Goal: Information Seeking & Learning: Learn about a topic

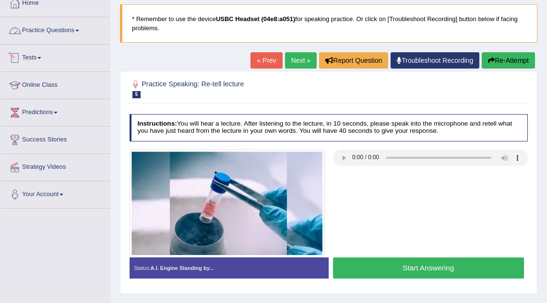
click at [82, 28] on link "Practice Questions" at bounding box center [54, 29] width 109 height 24
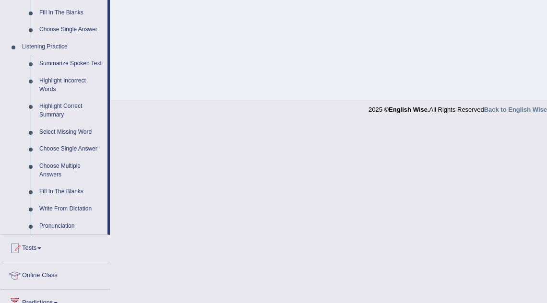
scroll to position [379, 0]
click at [59, 90] on link "Highlight Incorrect Words" at bounding box center [71, 85] width 72 height 25
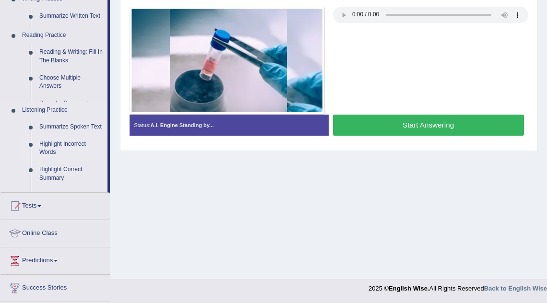
scroll to position [104, 0]
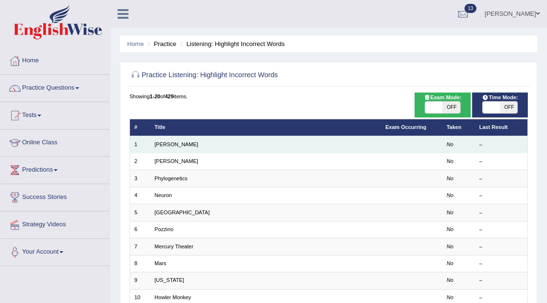
click at [170, 143] on td "Harold" at bounding box center [265, 144] width 231 height 17
click at [159, 144] on link "Harold" at bounding box center [176, 144] width 44 height 6
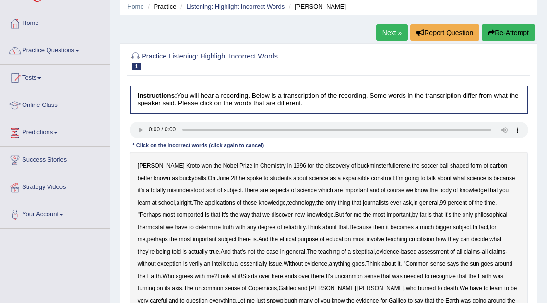
scroll to position [39, 0]
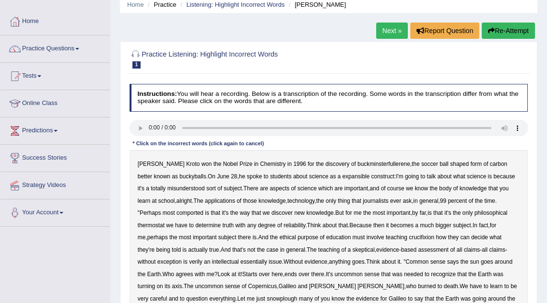
click at [342, 173] on b "expansible" at bounding box center [355, 176] width 27 height 7
click at [200, 213] on b "comported" at bounding box center [189, 213] width 27 height 7
click at [164, 224] on b "thermostat" at bounding box center [151, 225] width 27 height 7
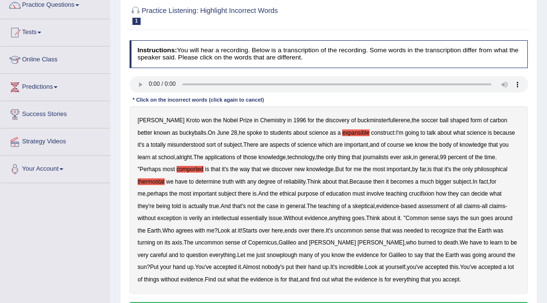
scroll to position [85, 0]
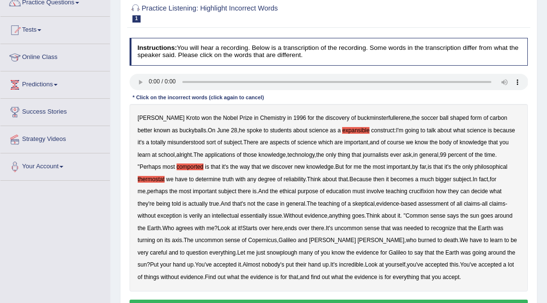
click at [434, 192] on b "crucifixion" at bounding box center [421, 191] width 25 height 7
click at [202, 217] on b "verily" at bounding box center [195, 215] width 13 height 7
click at [267, 217] on b "essentially" at bounding box center [253, 215] width 27 height 7
click at [285, 254] on b "snowplough" at bounding box center [282, 252] width 30 height 7
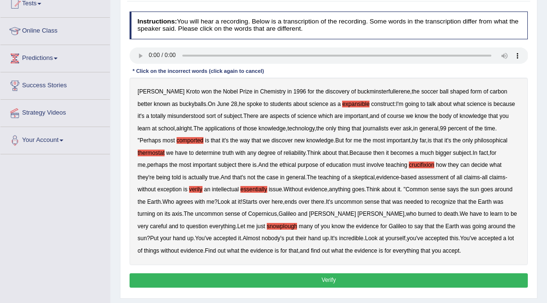
scroll to position [118, 0]
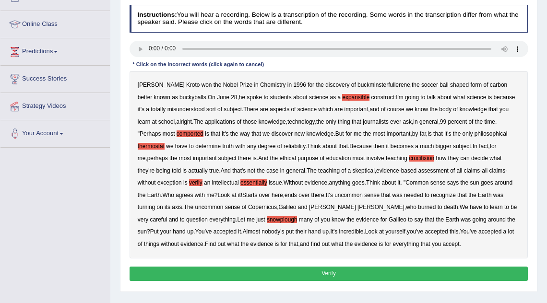
click at [437, 270] on button "Verify" at bounding box center [328, 274] width 399 height 14
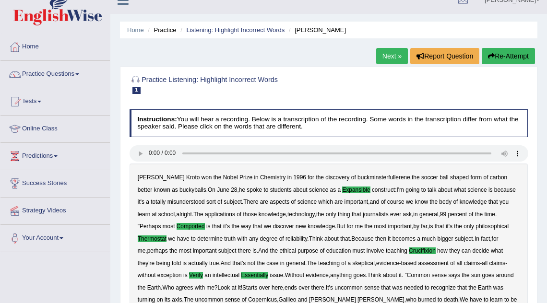
scroll to position [0, 0]
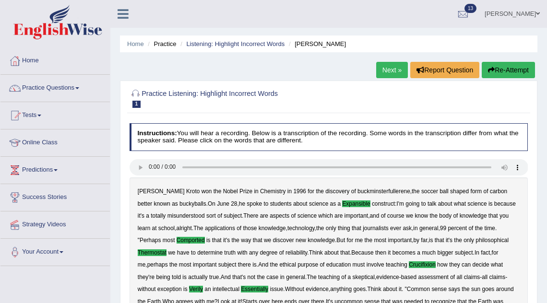
click at [388, 74] on link "Next »" at bounding box center [392, 70] width 32 height 16
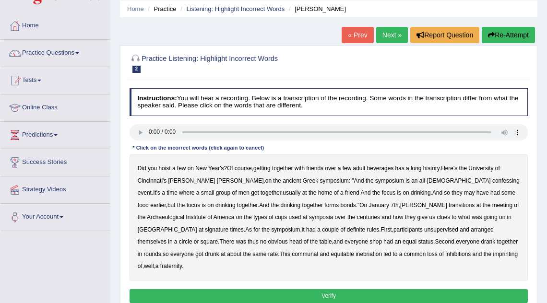
scroll to position [35, 0]
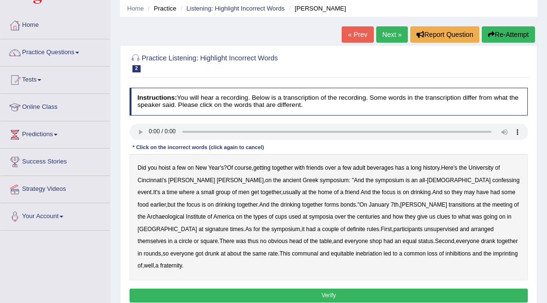
click at [492, 181] on b "confessing" at bounding box center [505, 180] width 27 height 7
click at [340, 207] on b "bonds" at bounding box center [347, 204] width 15 height 7
click at [340, 204] on b "bonds" at bounding box center [347, 204] width 15 height 7
click at [228, 226] on b "signature" at bounding box center [216, 229] width 23 height 7
click at [424, 229] on b "unsupervised" at bounding box center [441, 229] width 34 height 7
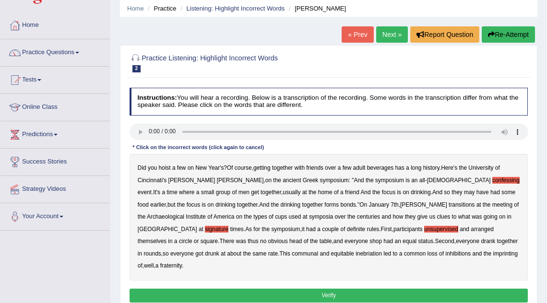
click at [493, 254] on b "imprinting" at bounding box center [505, 253] width 25 height 7
click at [415, 289] on button "Verify" at bounding box center [328, 296] width 399 height 14
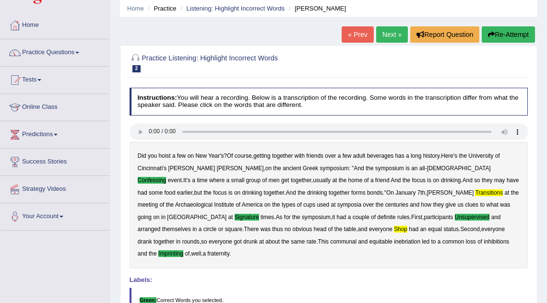
click at [383, 34] on link "Next »" at bounding box center [392, 34] width 32 height 16
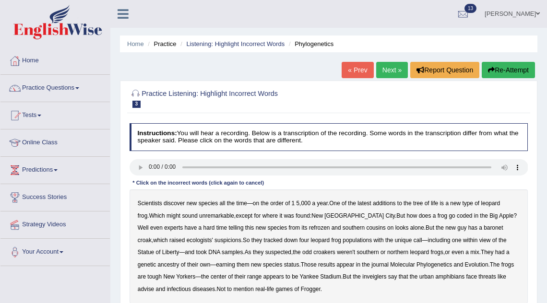
click at [457, 215] on b "coded" at bounding box center [464, 215] width 15 height 7
click at [309, 228] on b "refrozen" at bounding box center [319, 227] width 21 height 7
click at [483, 227] on b "baronet" at bounding box center [492, 227] width 19 height 7
click at [362, 278] on b "inveiglers" at bounding box center [374, 276] width 24 height 7
click at [154, 286] on b "advise" at bounding box center [146, 289] width 16 height 7
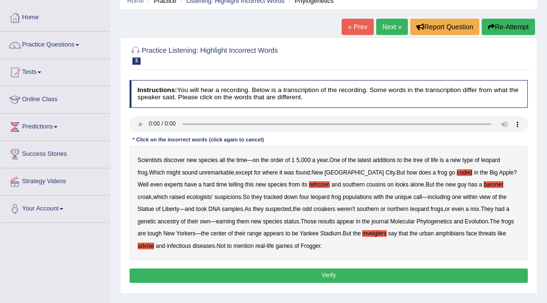
scroll to position [45, 0]
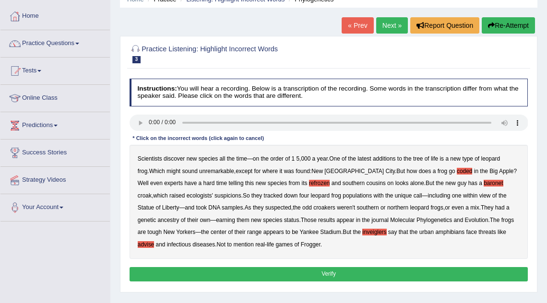
click at [332, 271] on button "Verify" at bounding box center [328, 274] width 399 height 14
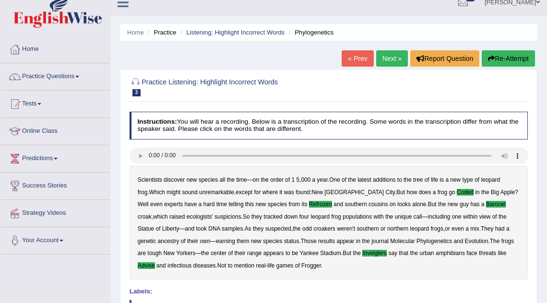
scroll to position [0, 0]
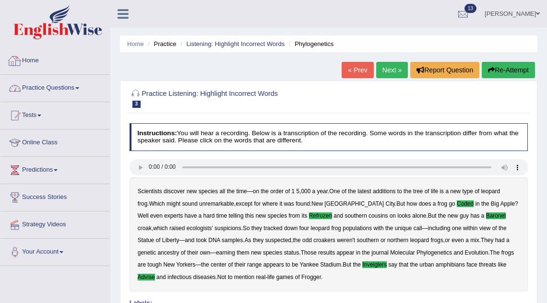
click at [66, 79] on link "Practice Questions" at bounding box center [54, 87] width 109 height 24
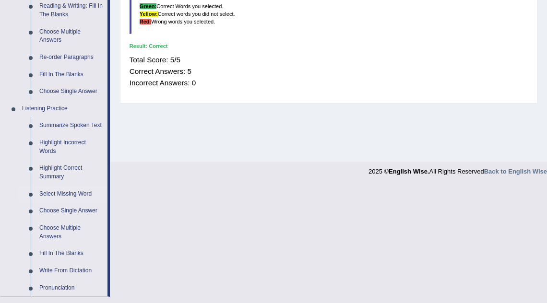
scroll to position [319, 0]
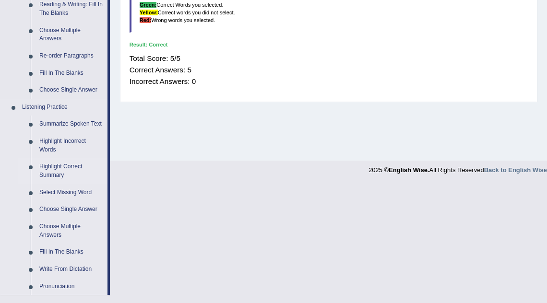
click at [57, 179] on link "Highlight Correct Summary" at bounding box center [71, 170] width 72 height 25
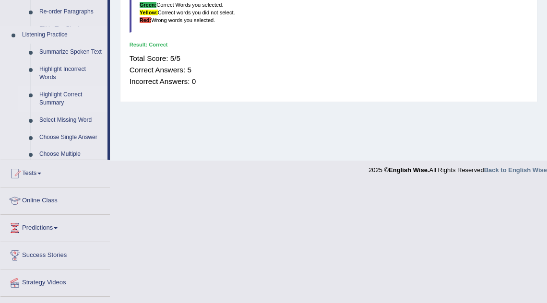
scroll to position [244, 0]
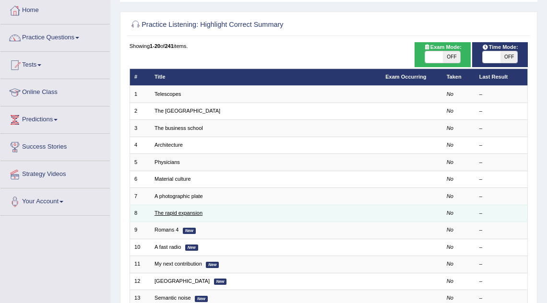
scroll to position [51, 0]
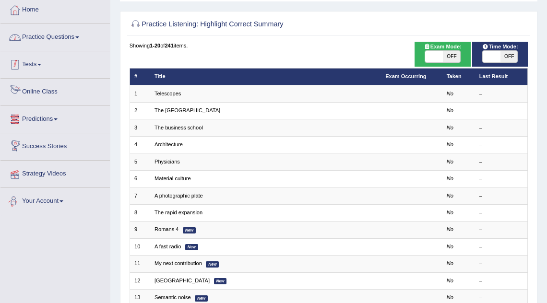
click at [49, 32] on link "Practice Questions" at bounding box center [54, 36] width 109 height 24
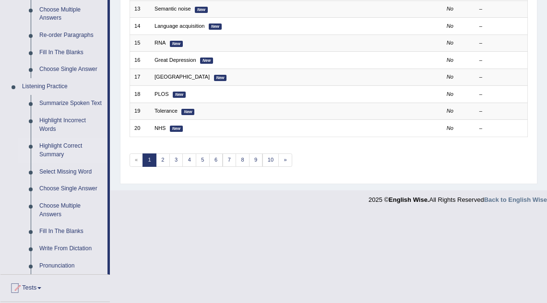
scroll to position [341, 0]
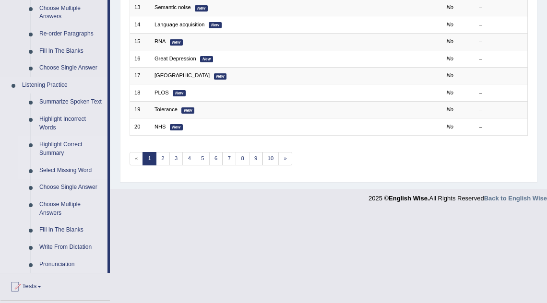
click at [59, 177] on link "Select Missing Word" at bounding box center [71, 170] width 72 height 17
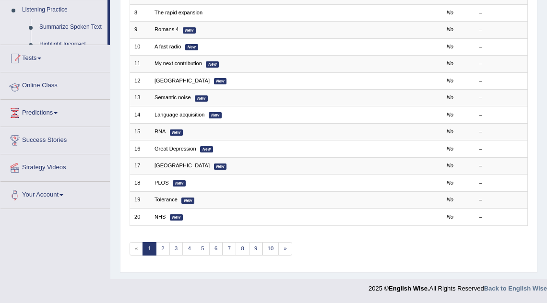
scroll to position [107, 0]
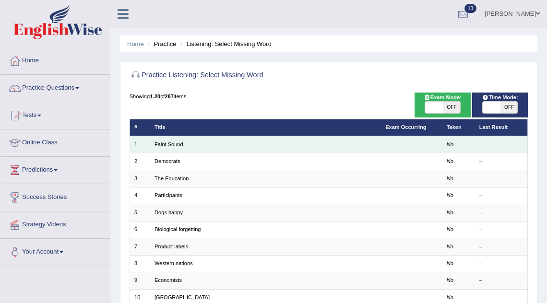
click at [168, 144] on link "Faint Sound" at bounding box center [168, 144] width 29 height 6
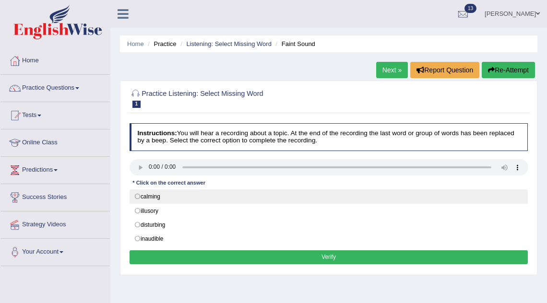
click at [164, 200] on label "calming" at bounding box center [328, 196] width 399 height 14
radio input "true"
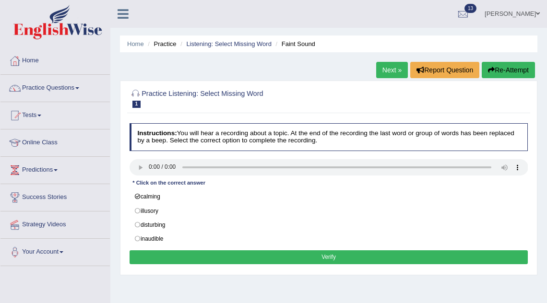
click at [189, 251] on button "Verify" at bounding box center [328, 257] width 399 height 14
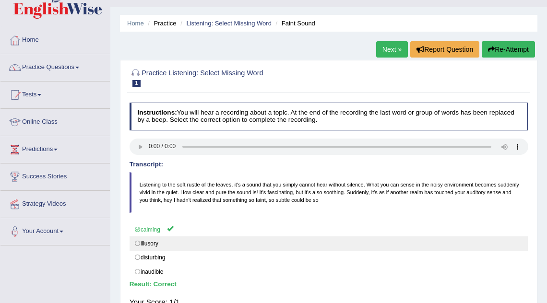
scroll to position [18, 0]
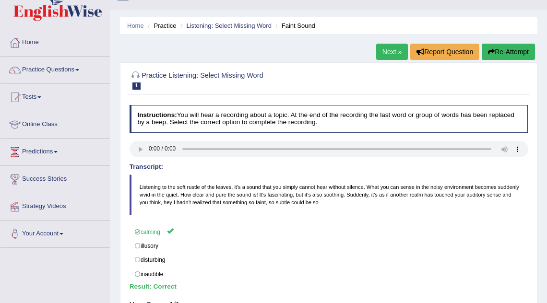
click at [395, 52] on link "Next »" at bounding box center [392, 52] width 32 height 16
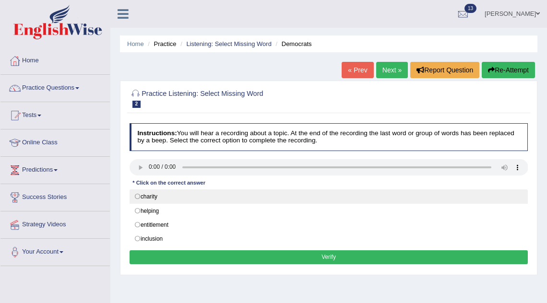
click at [161, 197] on label "charity" at bounding box center [328, 196] width 399 height 14
radio input "true"
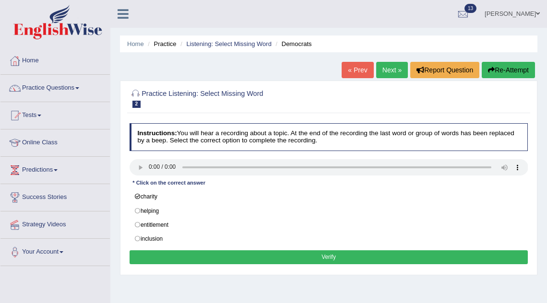
click at [223, 253] on button "Verify" at bounding box center [328, 257] width 399 height 14
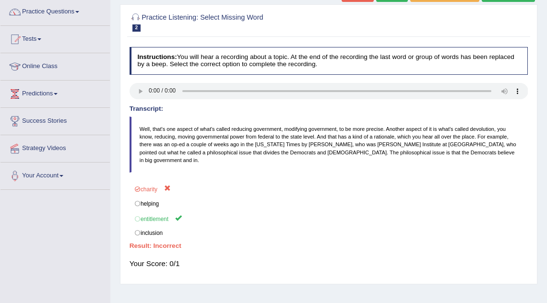
scroll to position [79, 0]
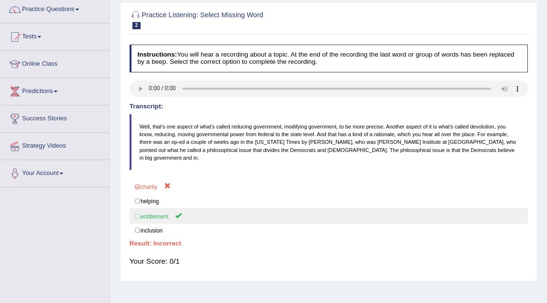
click at [162, 208] on label "entitlement" at bounding box center [328, 216] width 399 height 16
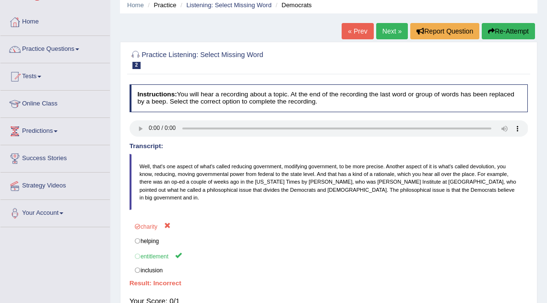
scroll to position [37, 0]
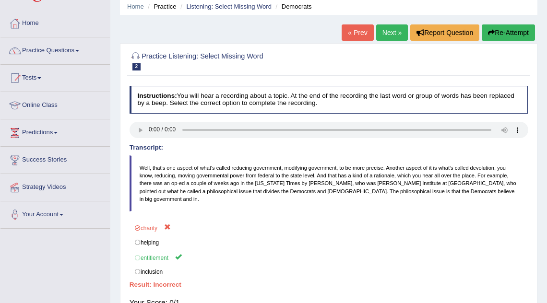
click at [392, 33] on link "Next »" at bounding box center [392, 32] width 32 height 16
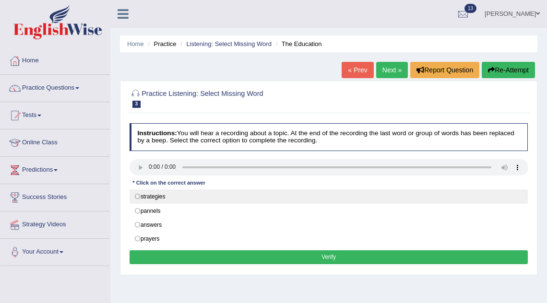
click at [212, 200] on label "strategies" at bounding box center [328, 196] width 399 height 14
radio input "true"
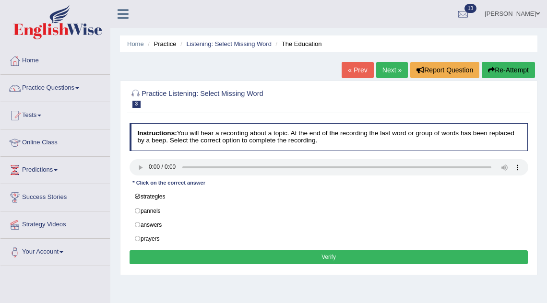
click at [214, 258] on button "Verify" at bounding box center [328, 257] width 399 height 14
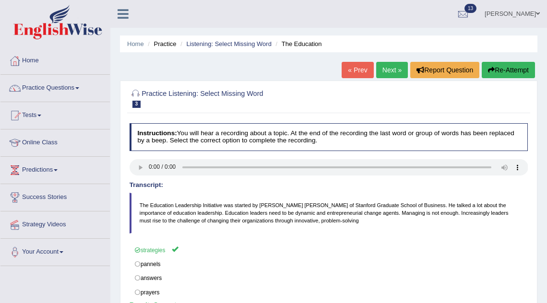
click at [380, 69] on link "Next »" at bounding box center [392, 70] width 32 height 16
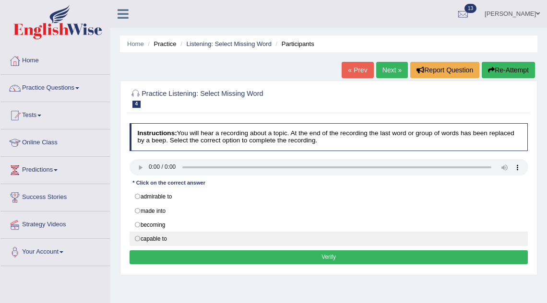
click at [188, 238] on label "capable to" at bounding box center [328, 239] width 399 height 14
radio input "true"
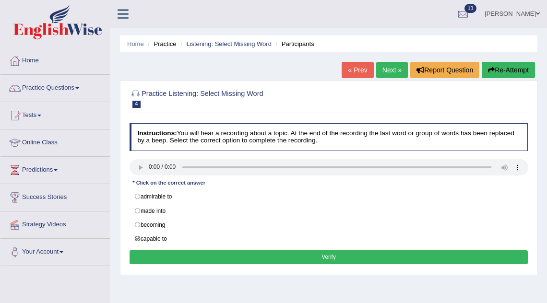
click at [231, 252] on button "Verify" at bounding box center [328, 257] width 399 height 14
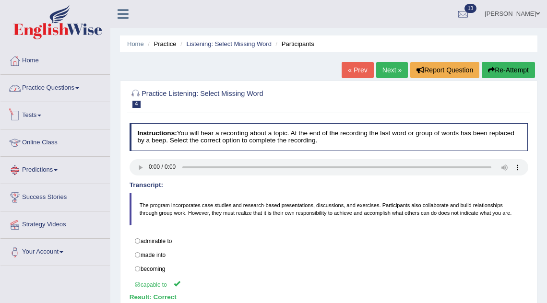
click at [60, 94] on link "Practice Questions" at bounding box center [54, 87] width 109 height 24
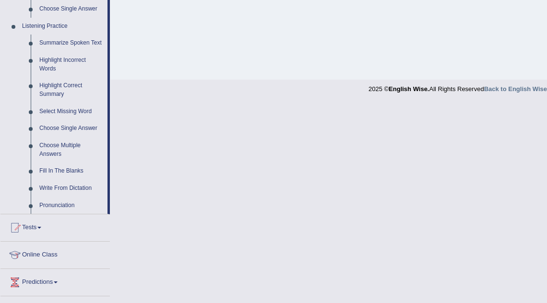
scroll to position [401, 0]
click at [66, 196] on link "Write From Dictation" at bounding box center [71, 187] width 72 height 17
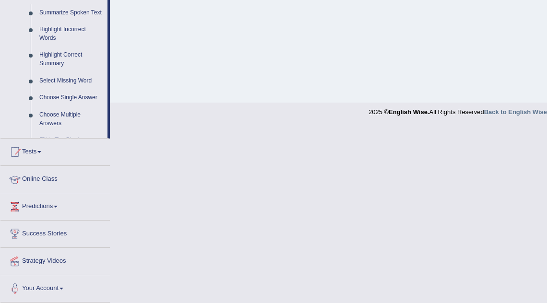
scroll to position [200, 0]
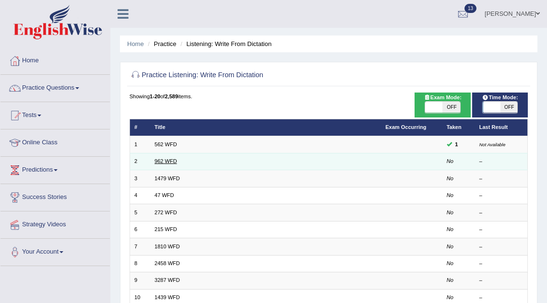
click at [164, 163] on link "962 WFD" at bounding box center [165, 161] width 23 height 6
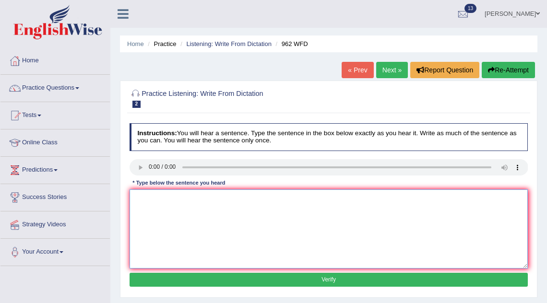
click at [141, 225] on textarea at bounding box center [328, 228] width 399 height 79
type textarea "O"
type textarea "If you have any question questions about exam exams, please raise your hand."
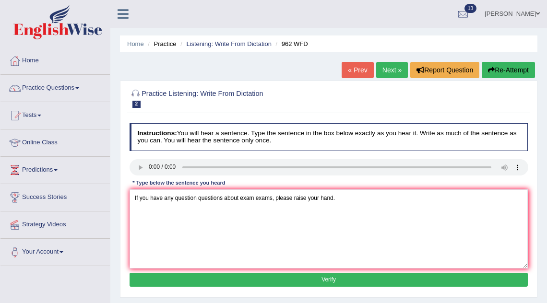
click at [221, 283] on button "Verify" at bounding box center [328, 280] width 399 height 14
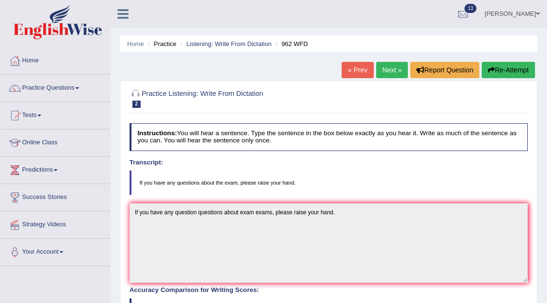
click at [397, 68] on link "Next »" at bounding box center [392, 70] width 32 height 16
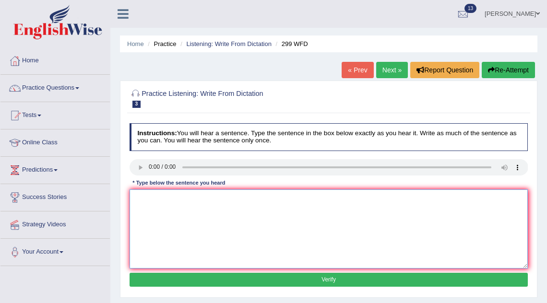
click at [184, 207] on textarea at bounding box center [328, 228] width 399 height 79
type textarea "Students representive will be visiting classes with the voting forms."
click at [193, 279] on button "Verify" at bounding box center [328, 280] width 399 height 14
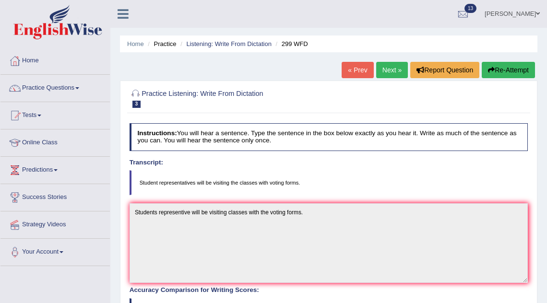
click at [376, 69] on link "Next »" at bounding box center [392, 70] width 32 height 16
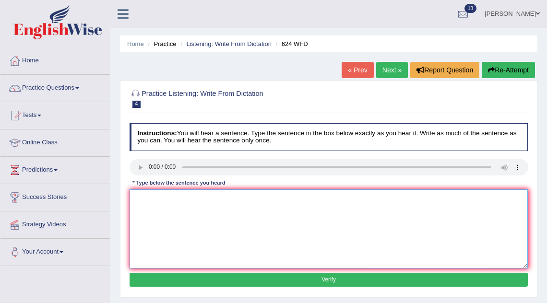
click at [150, 211] on textarea at bounding box center [328, 228] width 399 height 79
type textarea "Our course courses will be helping with critical thinking and skills. a the an"
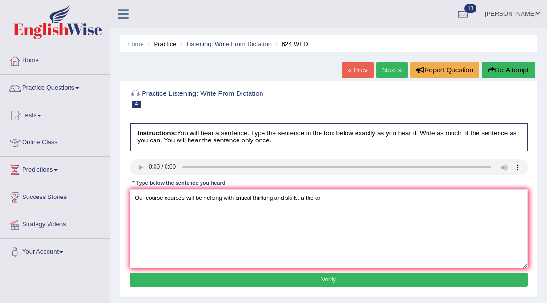
click at [250, 282] on button "Verify" at bounding box center [328, 280] width 399 height 14
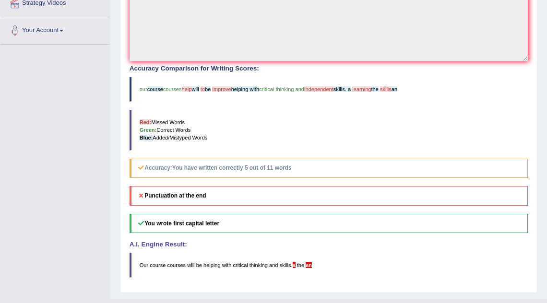
scroll to position [239, 0]
